Goal: Information Seeking & Learning: Understand process/instructions

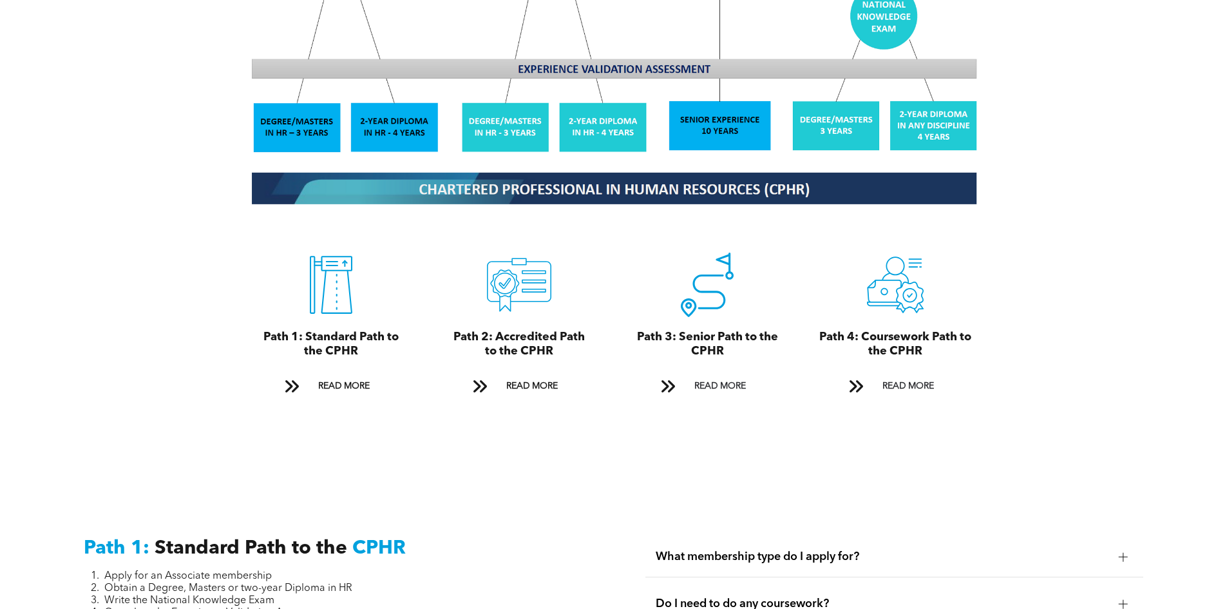
scroll to position [1337, 0]
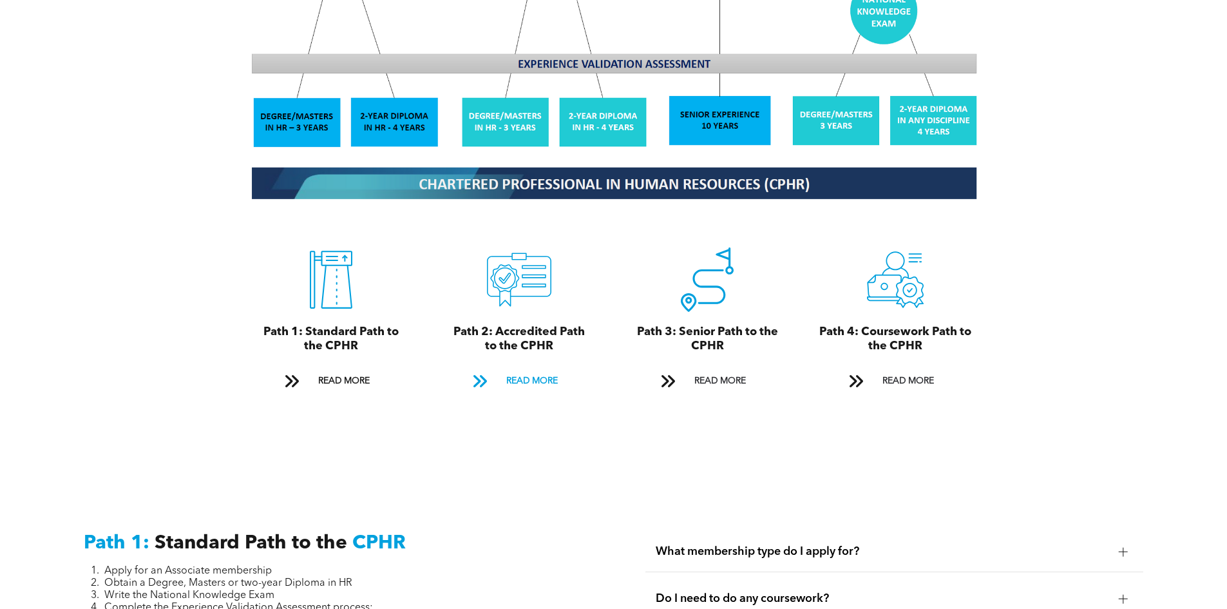
click at [475, 372] on span at bounding box center [480, 380] width 17 height 17
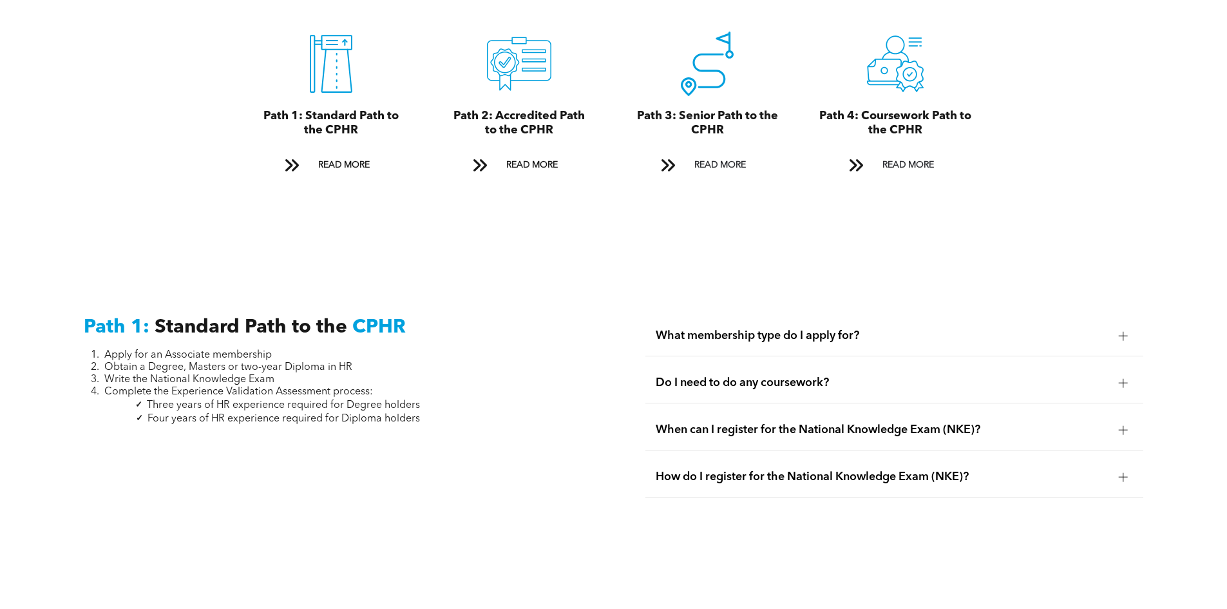
scroll to position [1618, 0]
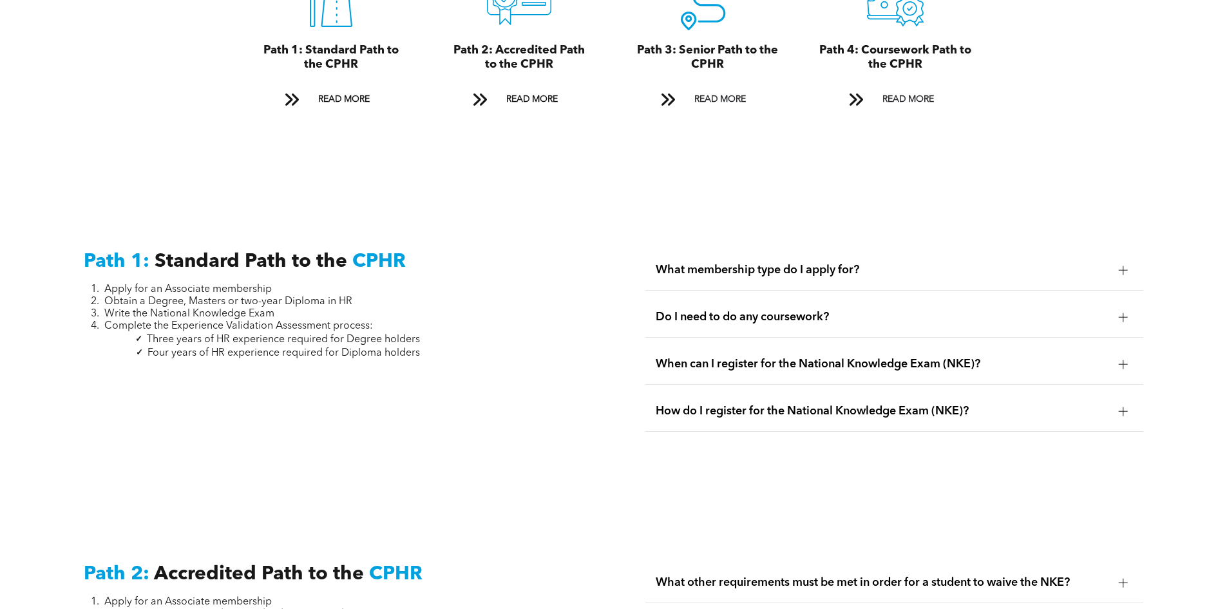
click at [955, 263] on span "What membership type do I apply for?" at bounding box center [882, 270] width 453 height 14
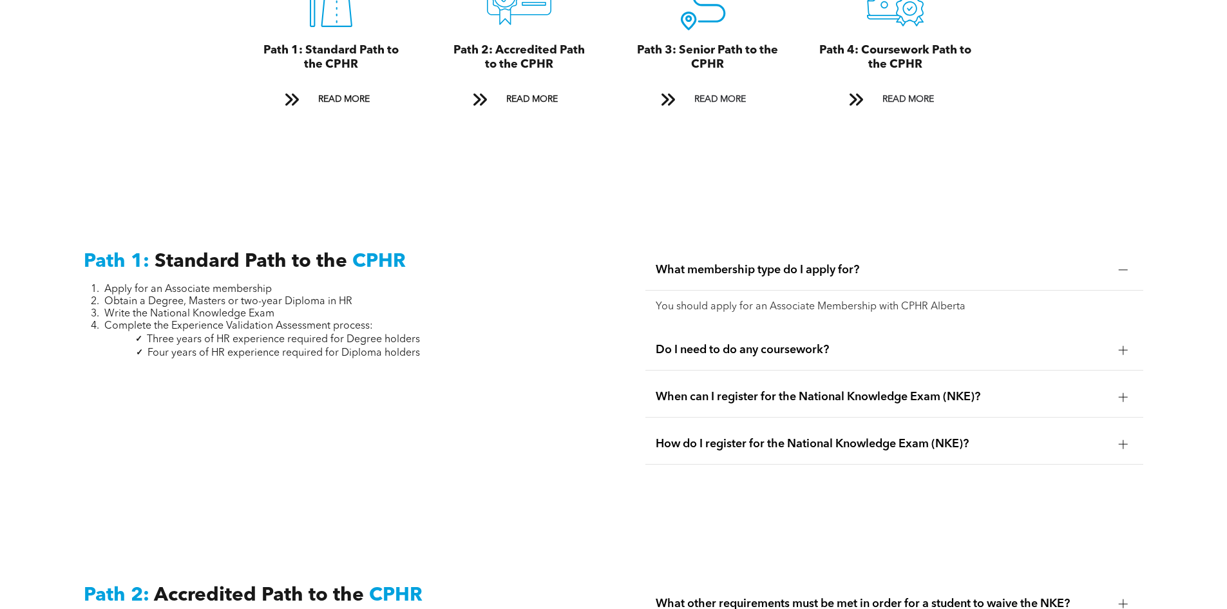
click at [833, 343] on span "Do I need to do any coursework?" at bounding box center [882, 350] width 453 height 14
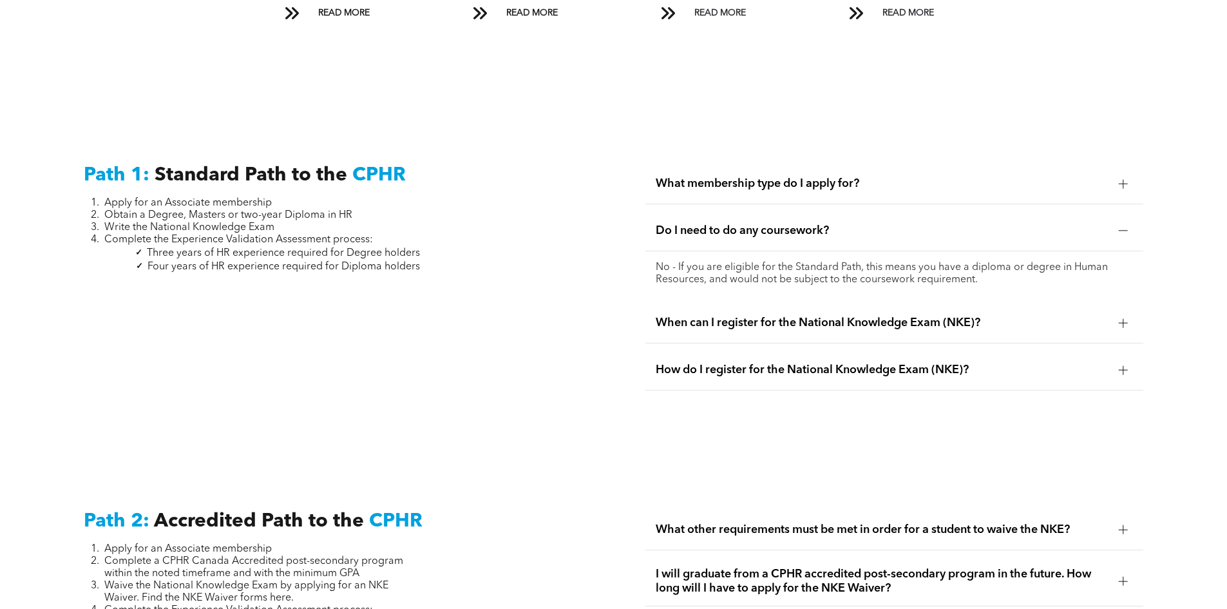
scroll to position [1683, 0]
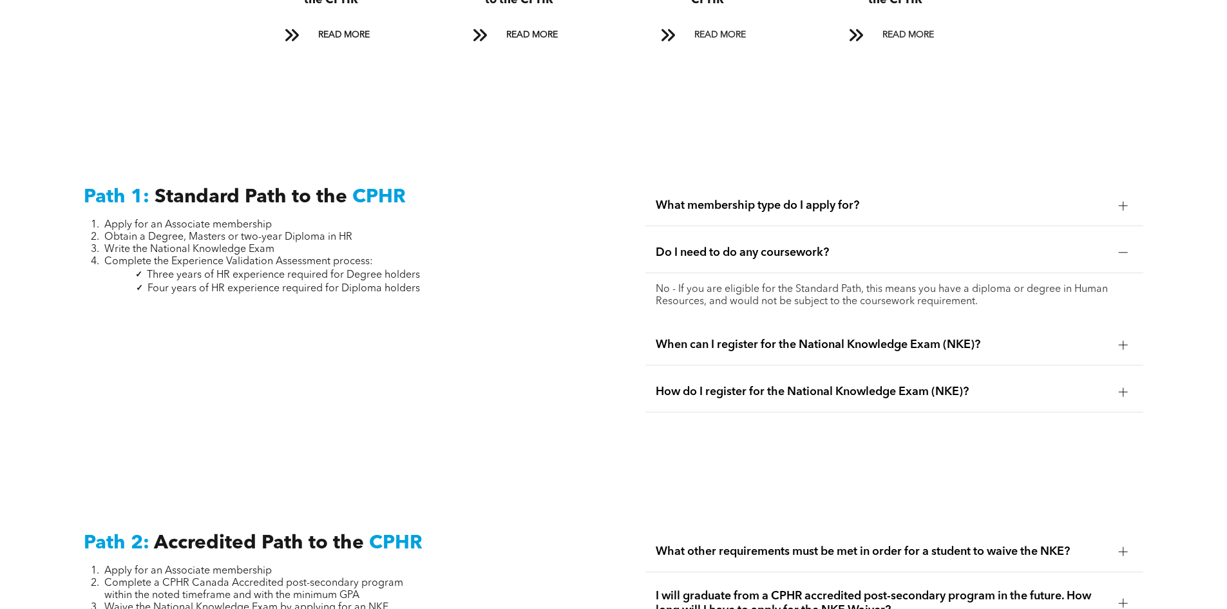
click at [871, 338] on span "When can I register for the National Knowledge Exam (NKE)?" at bounding box center [882, 345] width 453 height 14
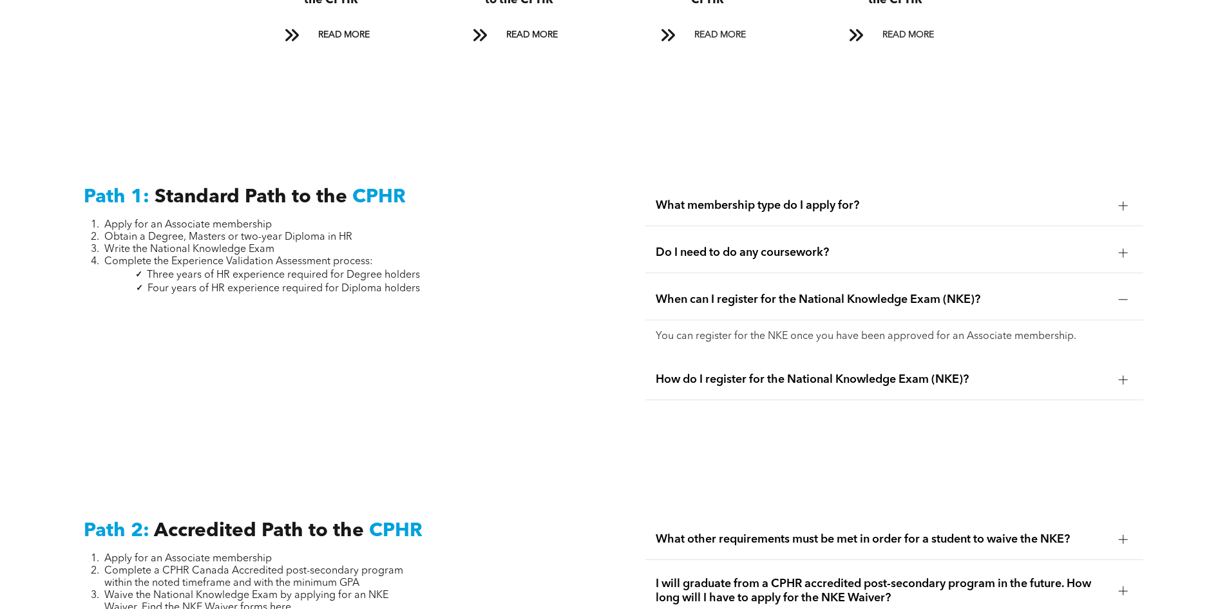
click at [863, 372] on span "How do I register for the National Knowledge Exam (NKE)?" at bounding box center [882, 379] width 453 height 14
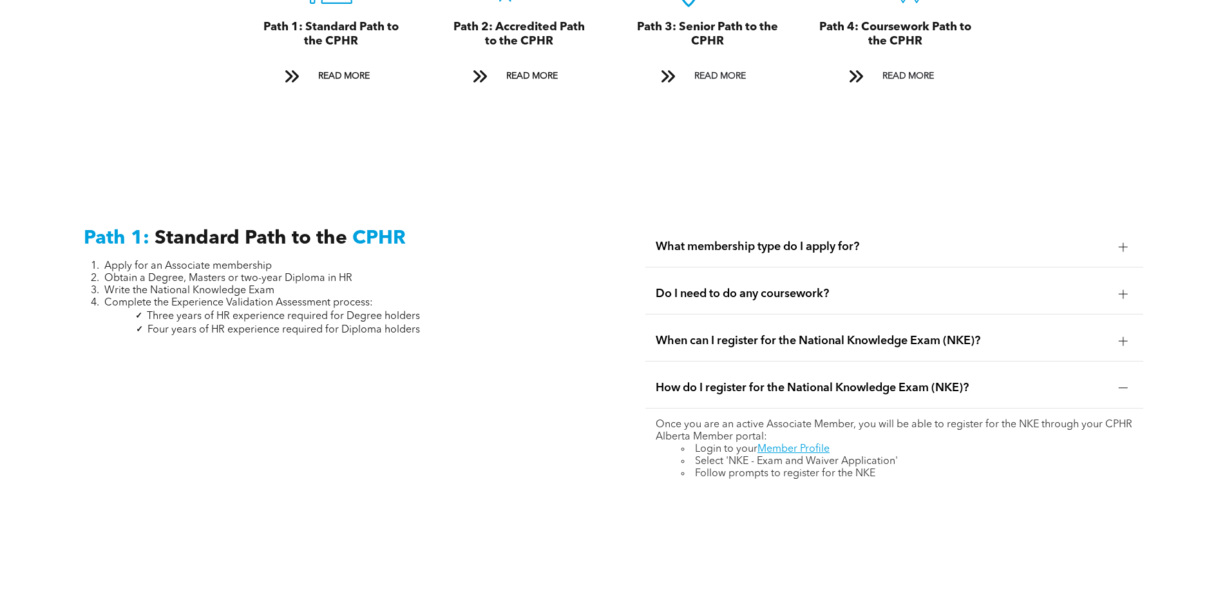
scroll to position [1627, 0]
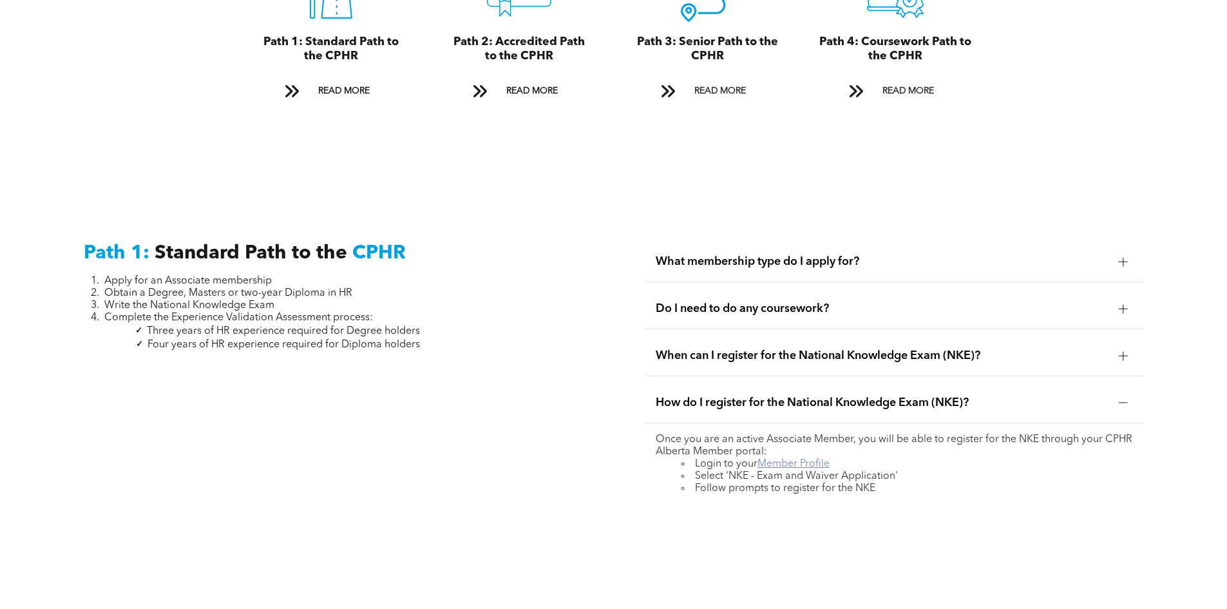
click at [817, 459] on link "Member Profile" at bounding box center [794, 464] width 72 height 10
click at [874, 289] on div "Do I need to do any coursework?" at bounding box center [894, 309] width 498 height 41
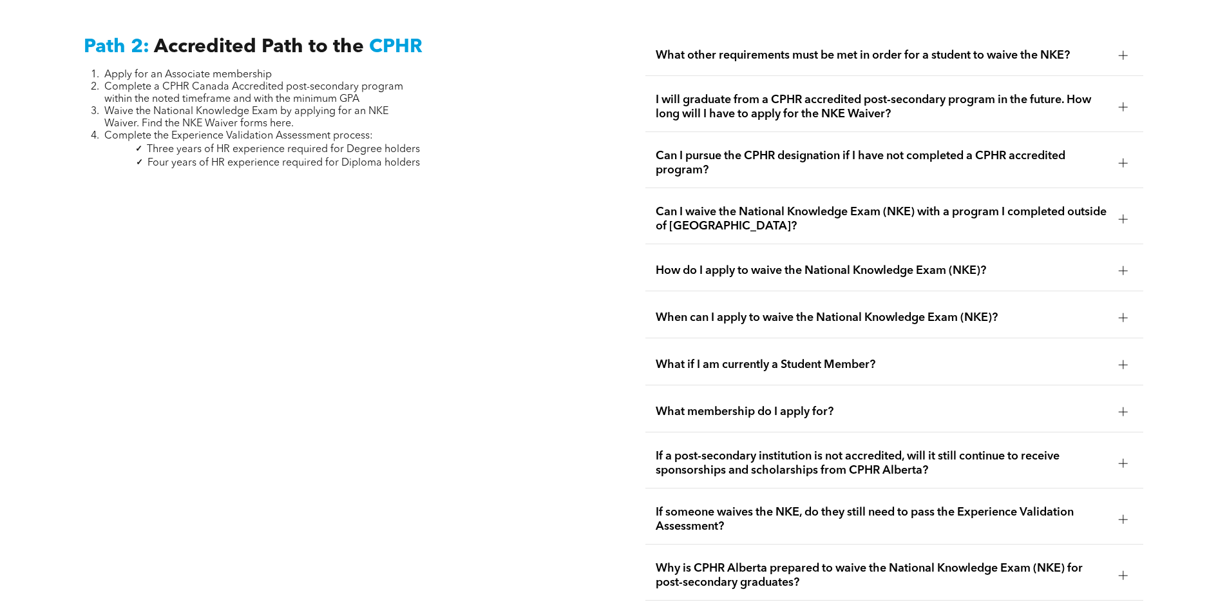
scroll to position [2188, 0]
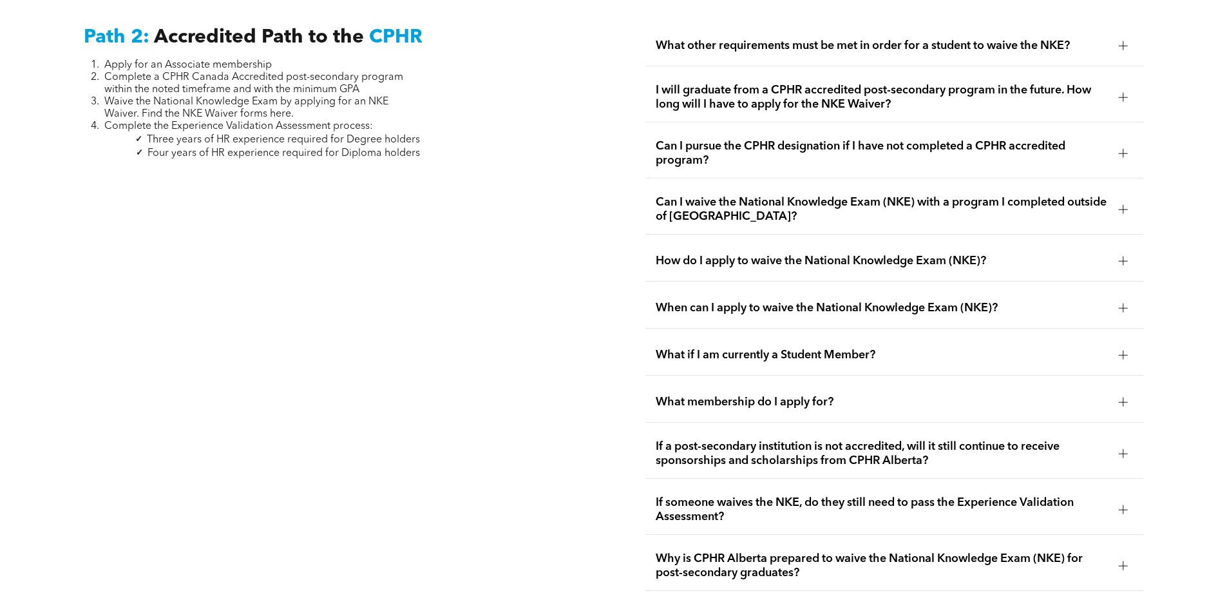
click at [871, 395] on span "What membership do I apply for?" at bounding box center [882, 402] width 453 height 14
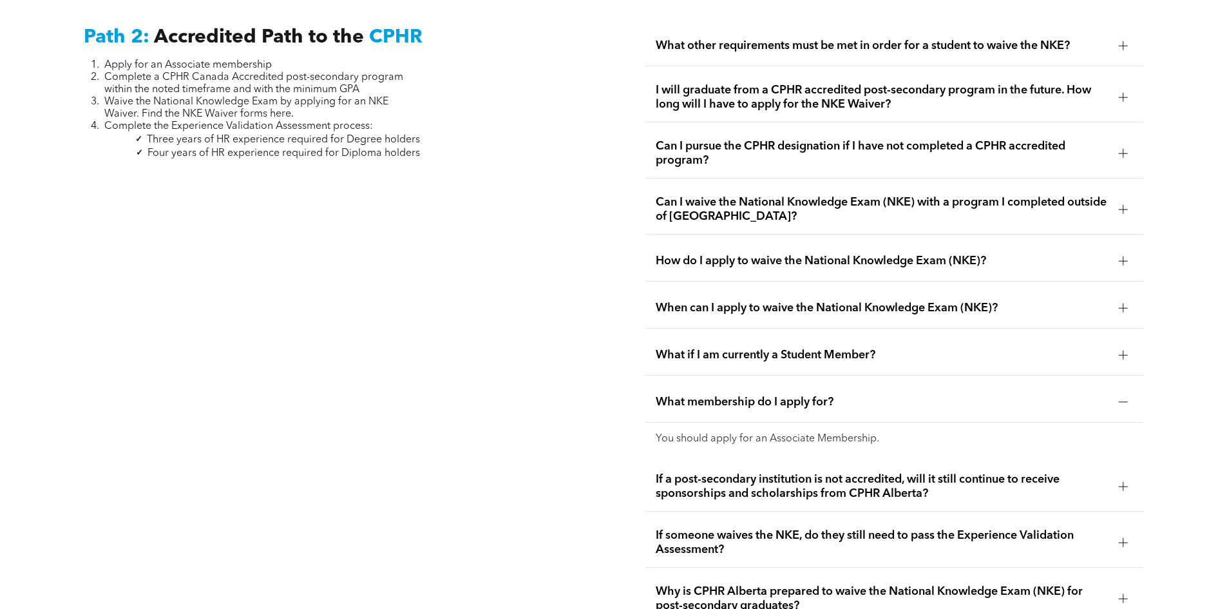
click at [871, 395] on span "What membership do I apply for?" at bounding box center [882, 402] width 453 height 14
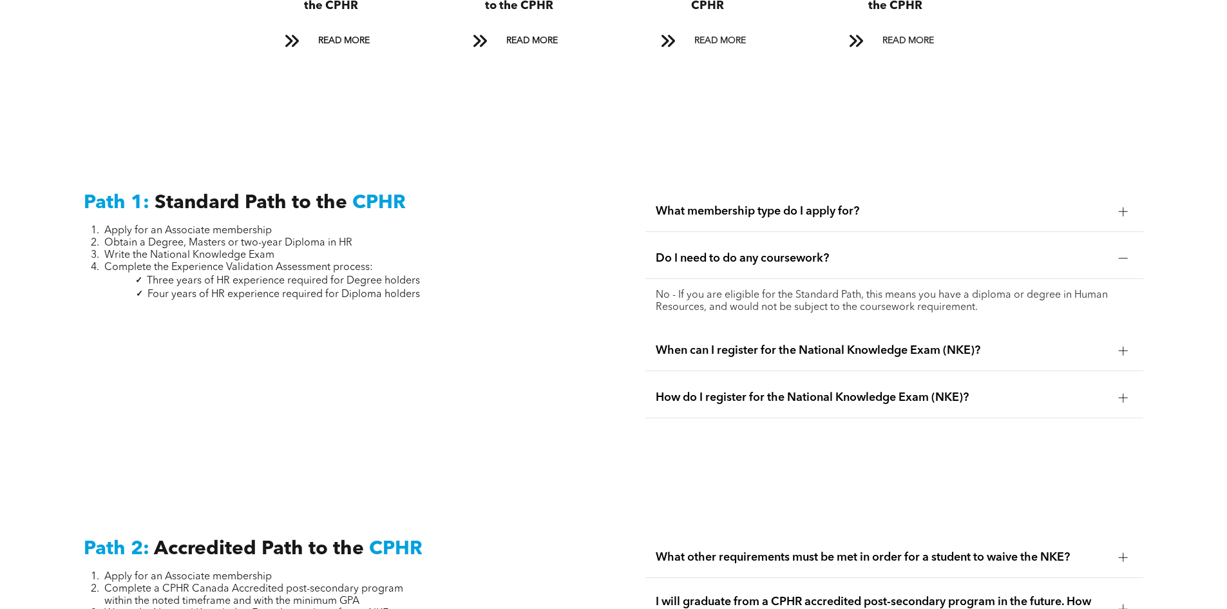
scroll to position [1672, 0]
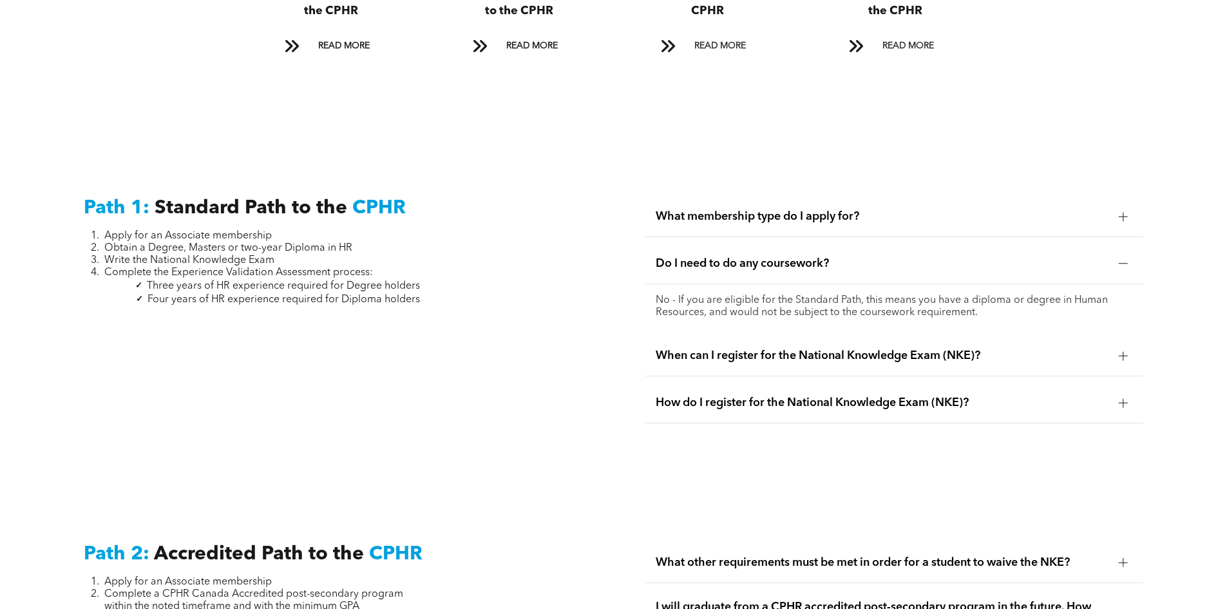
click at [1017, 396] on span "How do I register for the National Knowledge Exam (NKE)?" at bounding box center [882, 403] width 453 height 14
